Goal: Entertainment & Leisure: Consume media (video, audio)

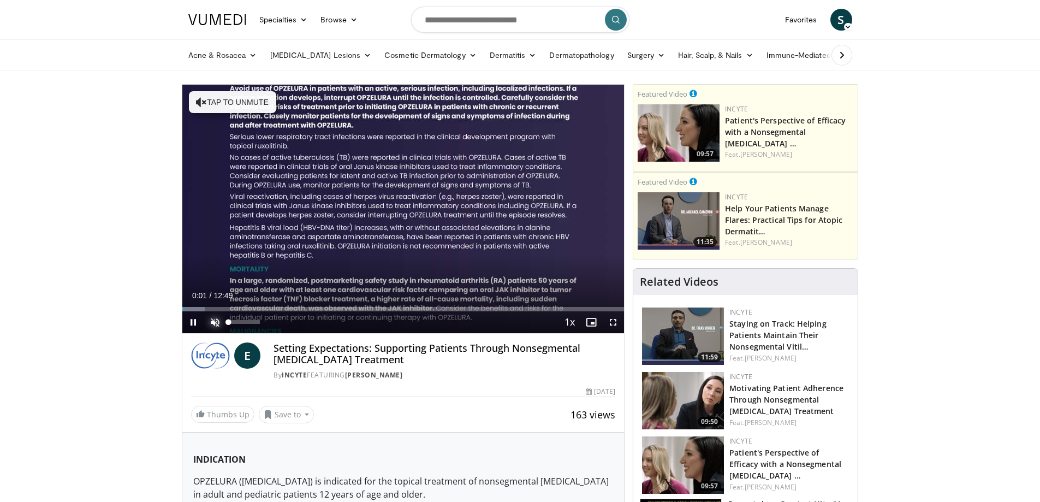
click at [210, 323] on span "Video Player" at bounding box center [215, 322] width 22 height 22
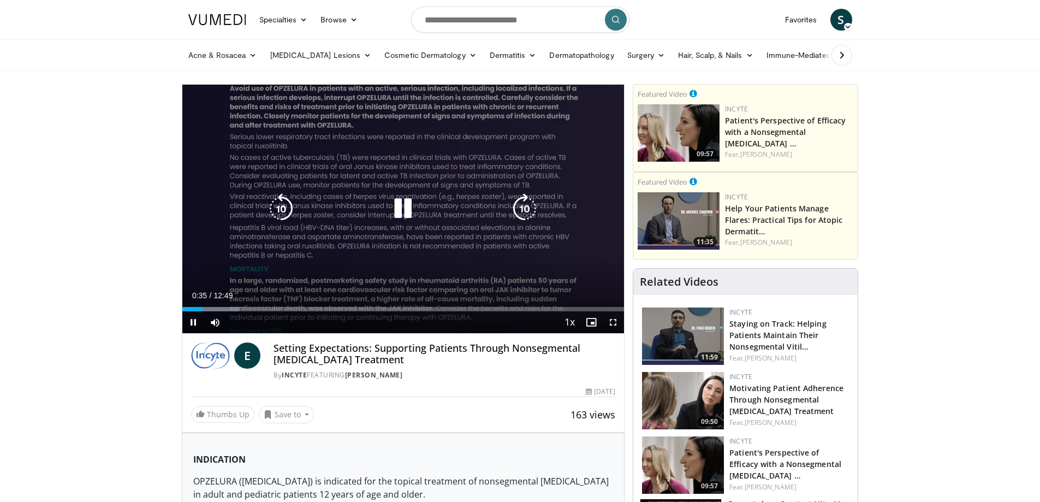
click at [406, 197] on icon "Video Player" at bounding box center [403, 208] width 31 height 31
click at [394, 210] on icon "Video Player" at bounding box center [403, 208] width 31 height 31
drag, startPoint x: 398, startPoint y: 209, endPoint x: 398, endPoint y: 151, distance: 57.9
click at [398, 206] on icon "Video Player" at bounding box center [403, 208] width 31 height 31
